Goal: Navigation & Orientation: Find specific page/section

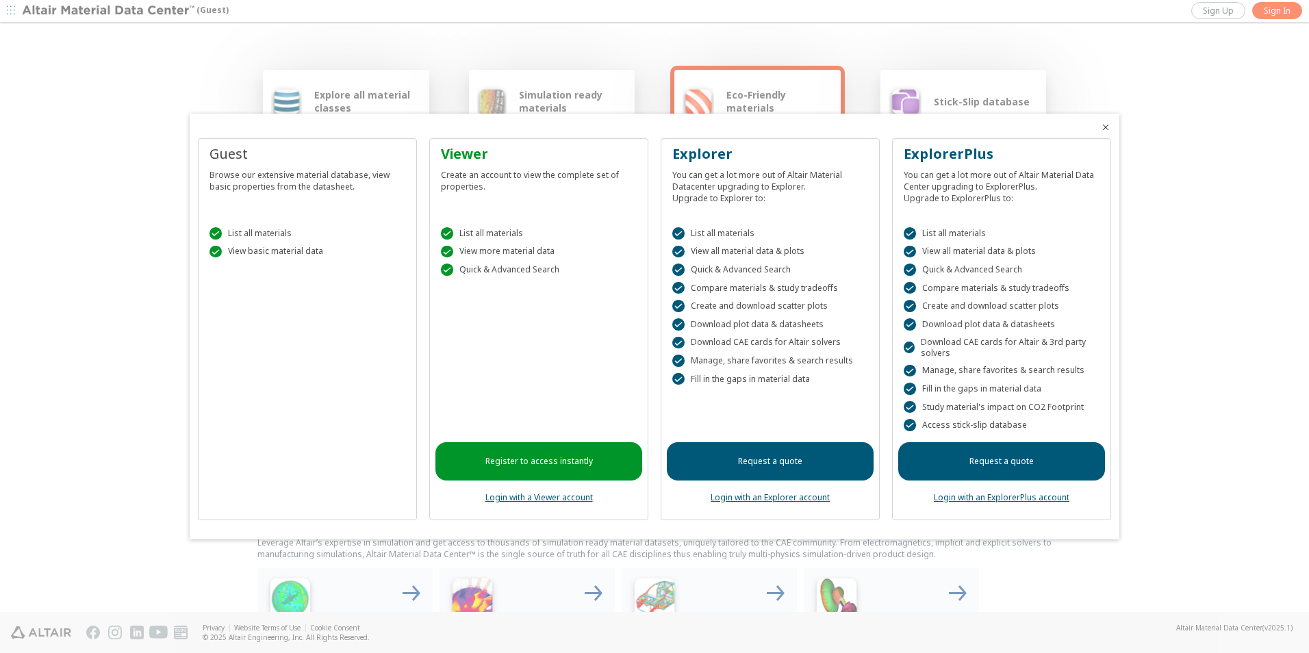
click at [1264, 11] on div at bounding box center [654, 326] width 1309 height 653
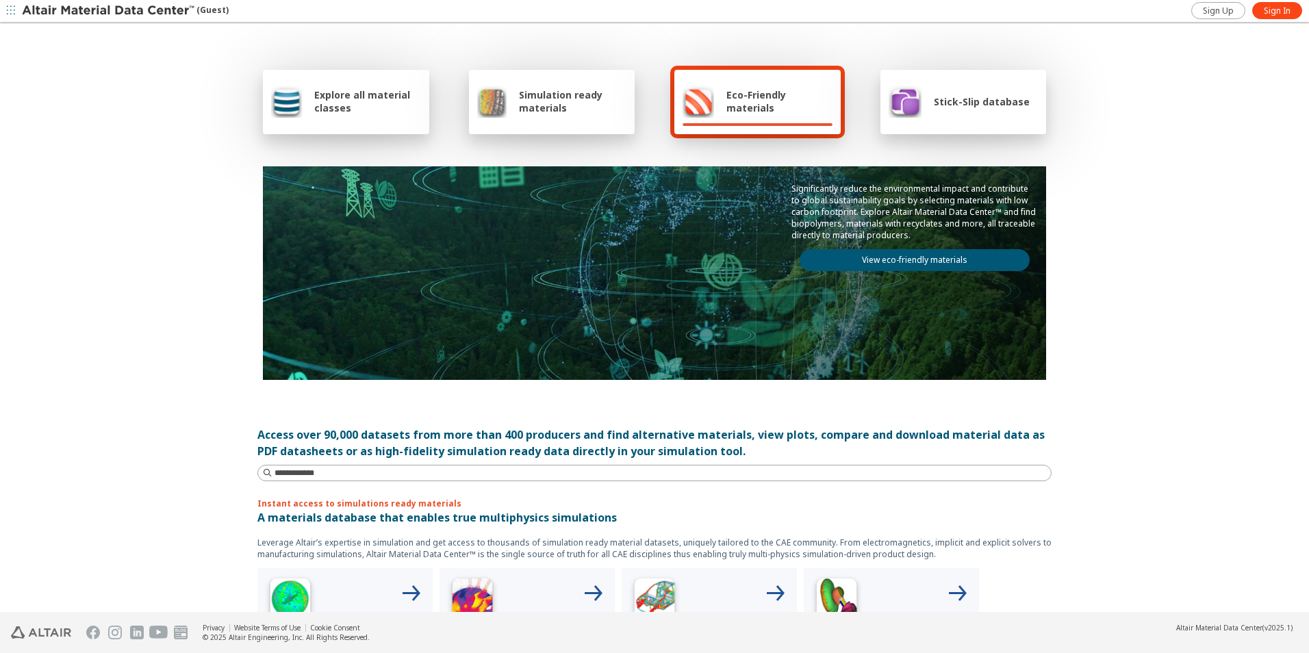
click at [1264, 11] on span "Sign In" at bounding box center [1277, 10] width 27 height 11
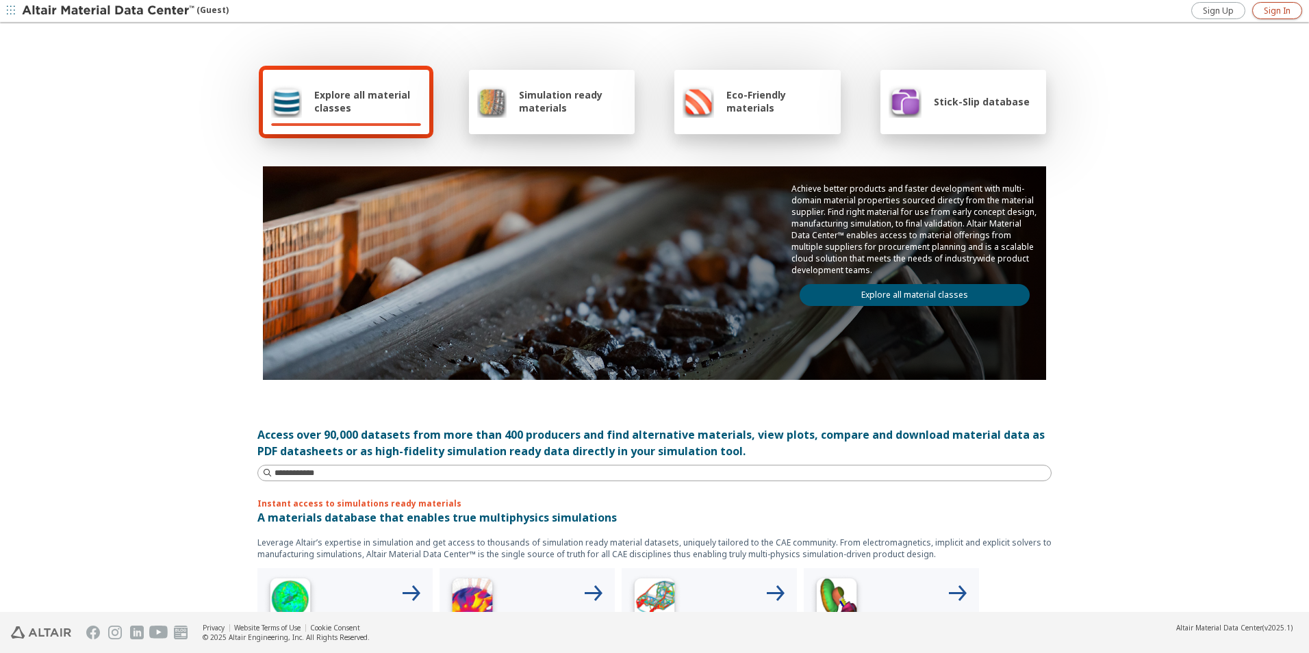
click at [1280, 14] on span "Sign In" at bounding box center [1277, 10] width 27 height 11
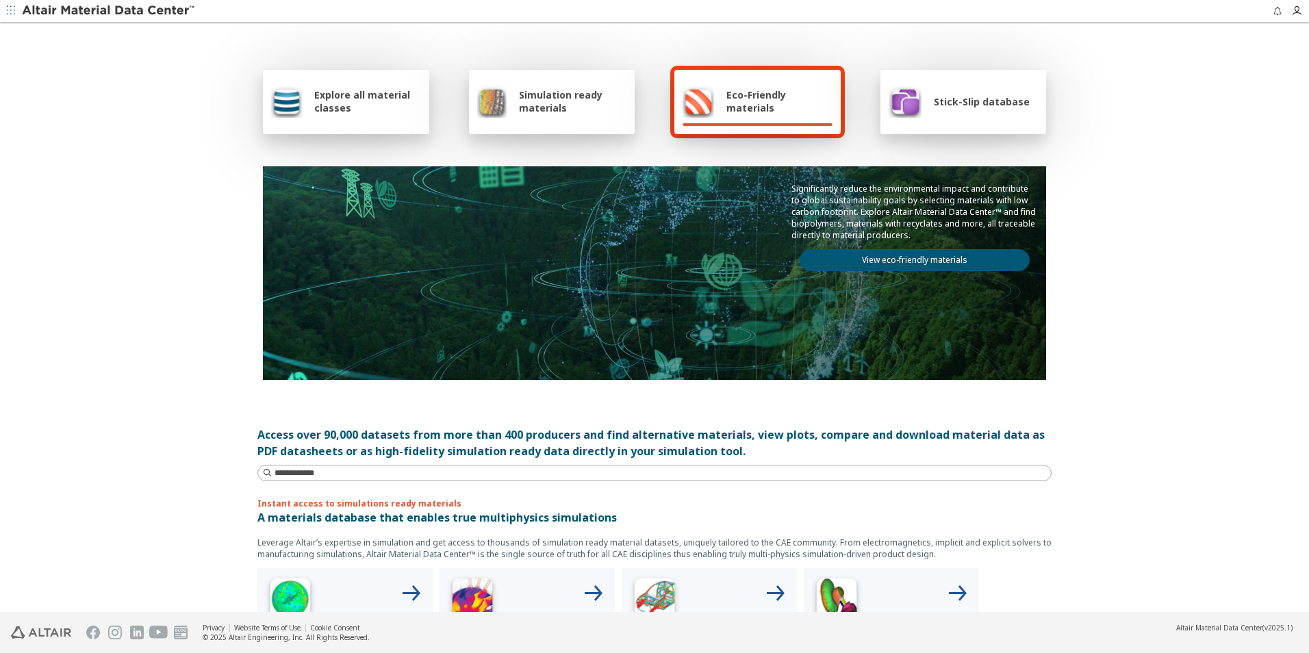
click at [362, 108] on span "Explore all material classes" at bounding box center [367, 101] width 107 height 26
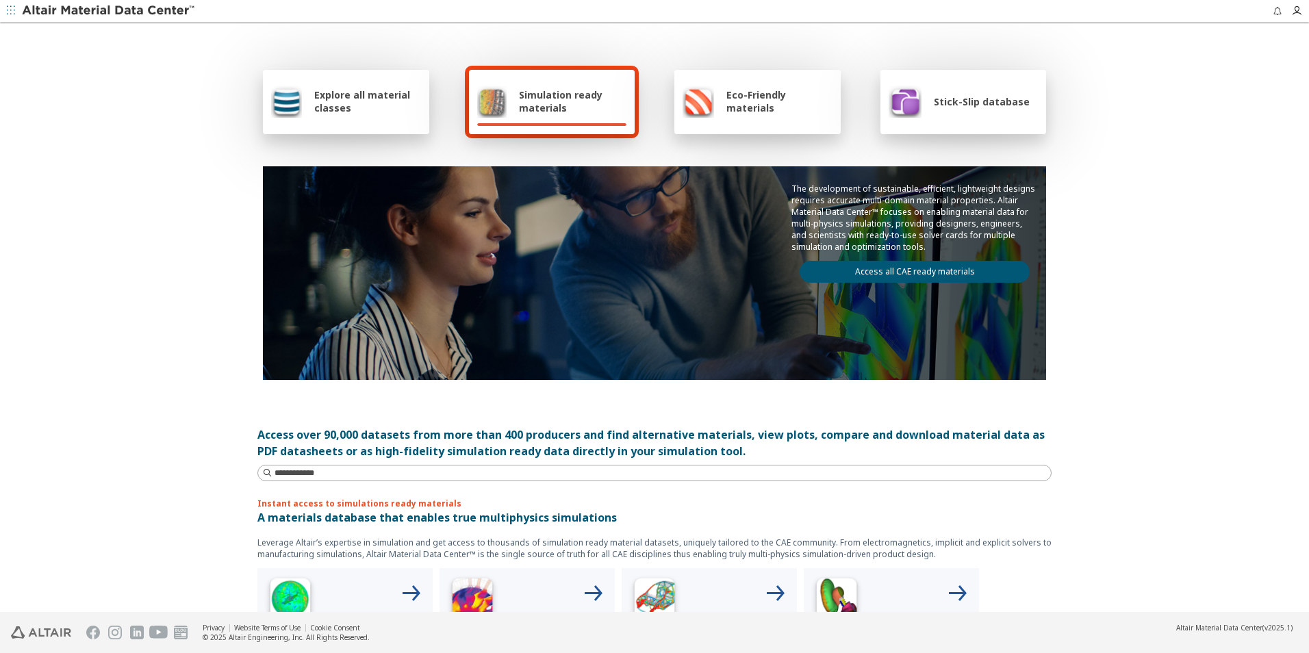
click at [151, 387] on div "Explore all material classes Simulation ready materials Eco-Friendly materials …" at bounding box center [654, 318] width 1309 height 589
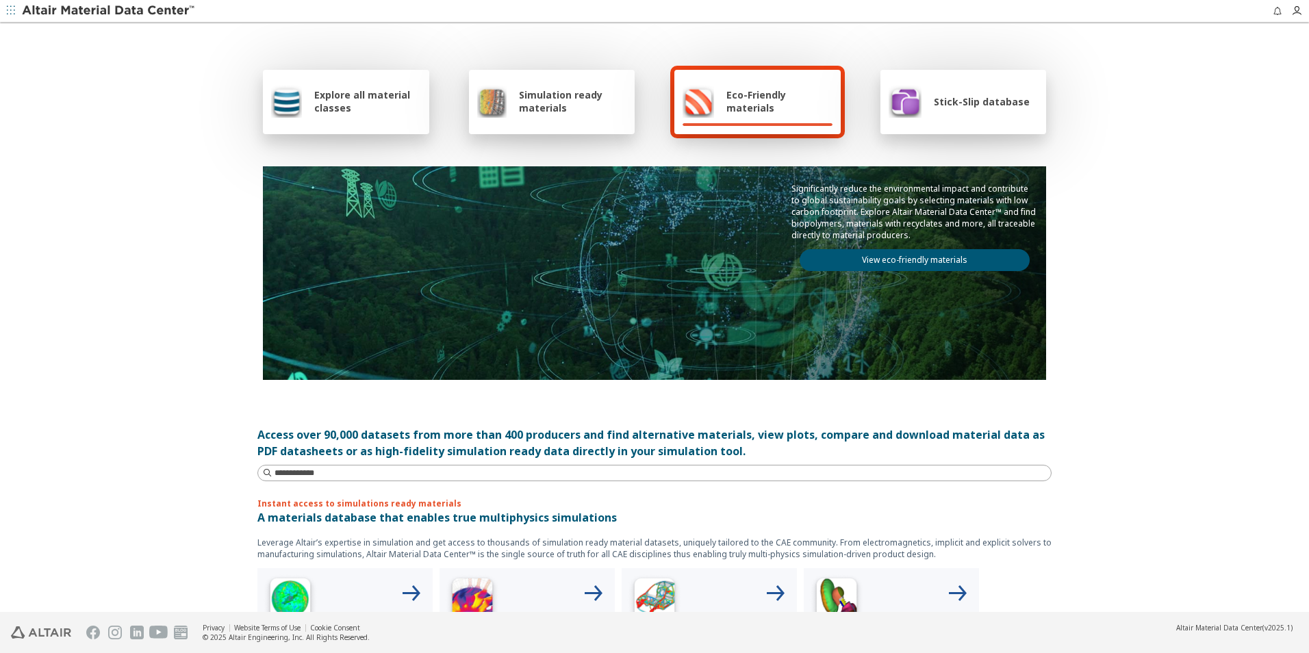
click at [346, 85] on div "Explore all material classes" at bounding box center [346, 102] width 166 height 64
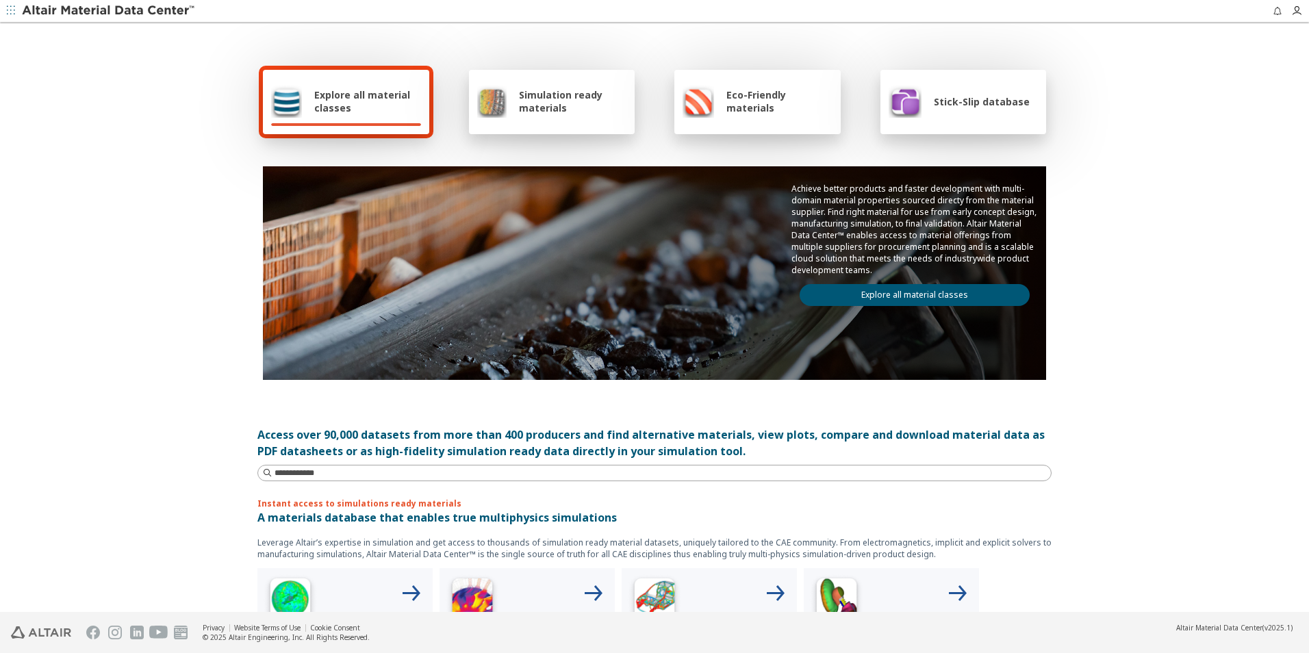
click at [347, 86] on div "Explore all material classes" at bounding box center [346, 101] width 150 height 33
click at [939, 300] on link "Explore all material classes" at bounding box center [915, 295] width 230 height 22
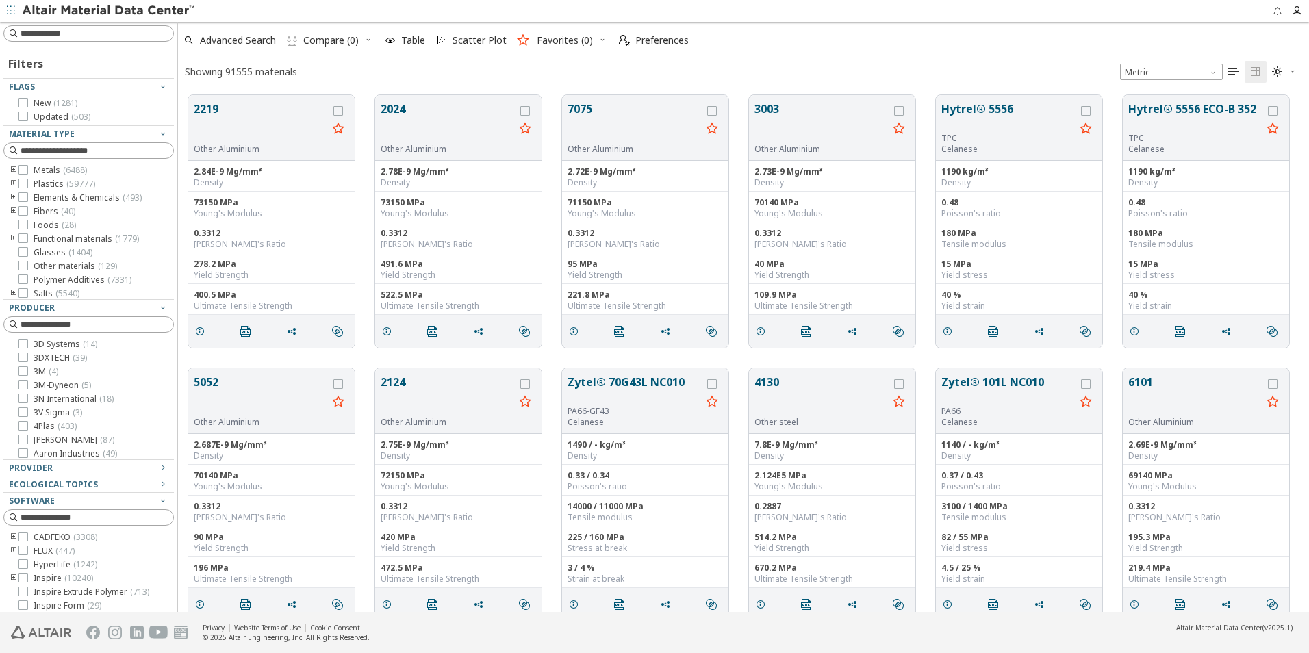
scroll to position [517, 1121]
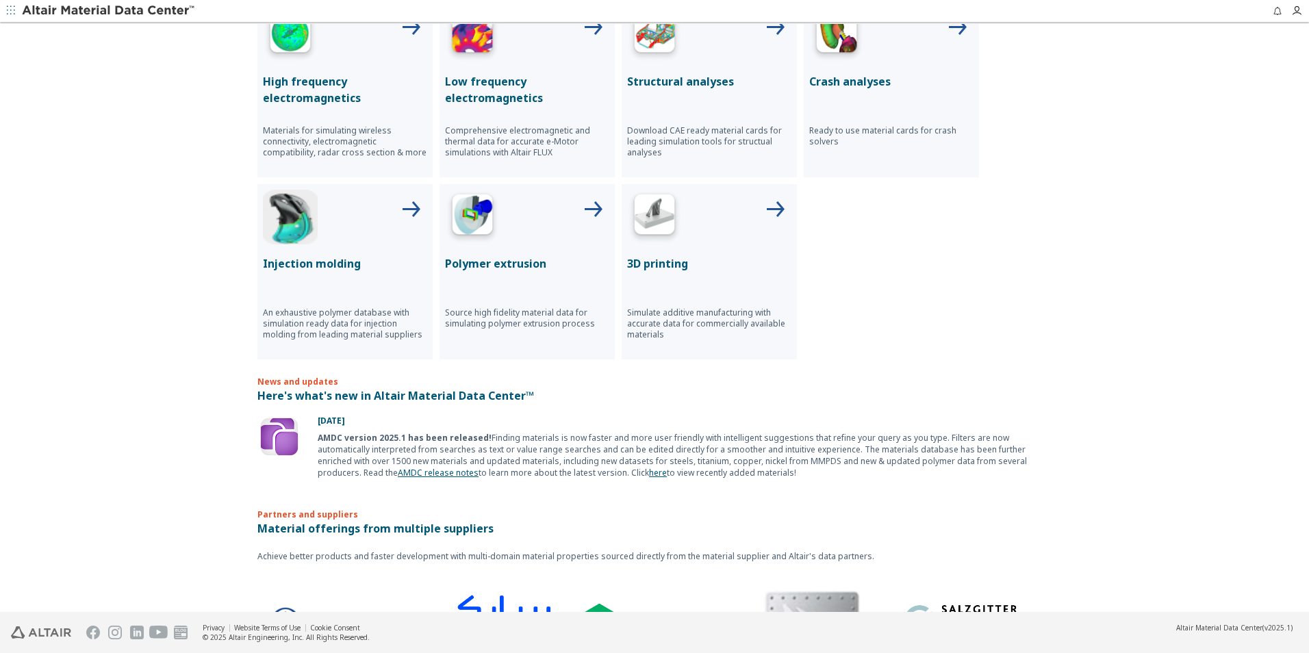
scroll to position [635, 0]
